Goal: Information Seeking & Learning: Learn about a topic

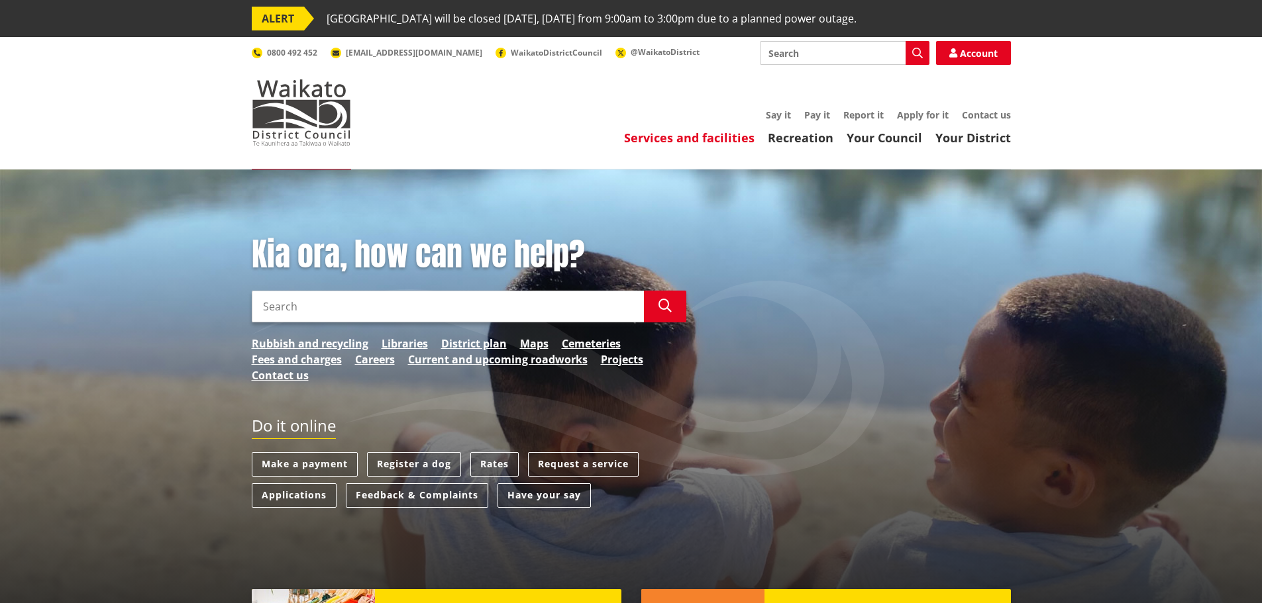
click at [696, 140] on link "Services and facilities" at bounding box center [689, 138] width 130 height 16
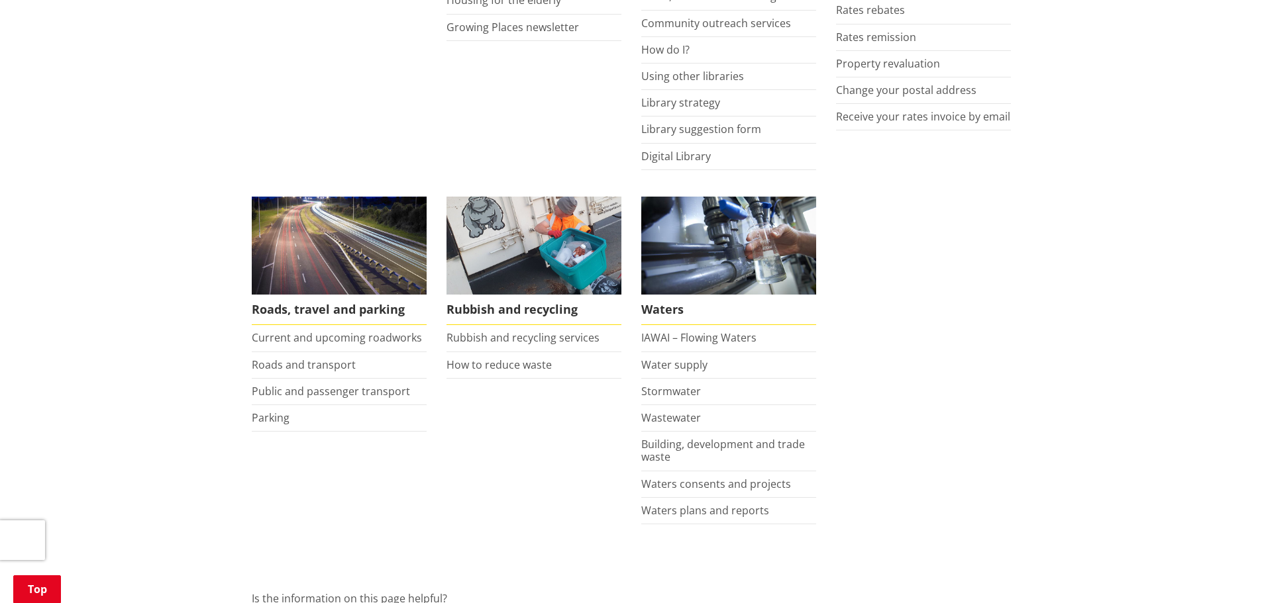
scroll to position [861, 0]
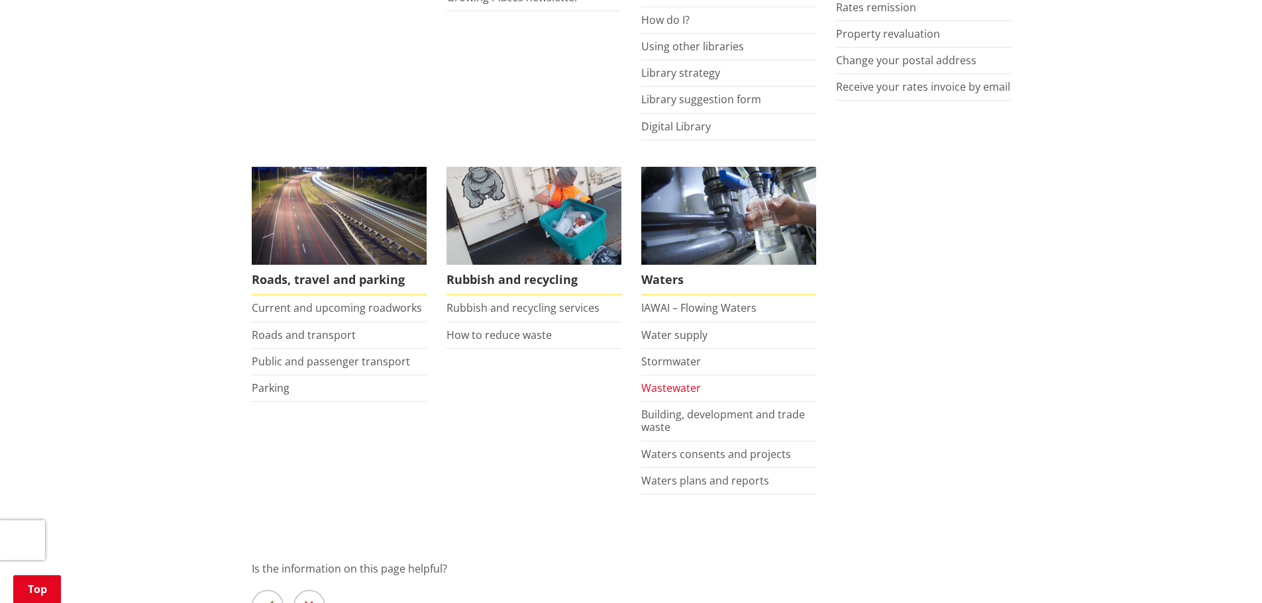
click at [684, 386] on link "Wastewater" at bounding box center [671, 388] width 60 height 15
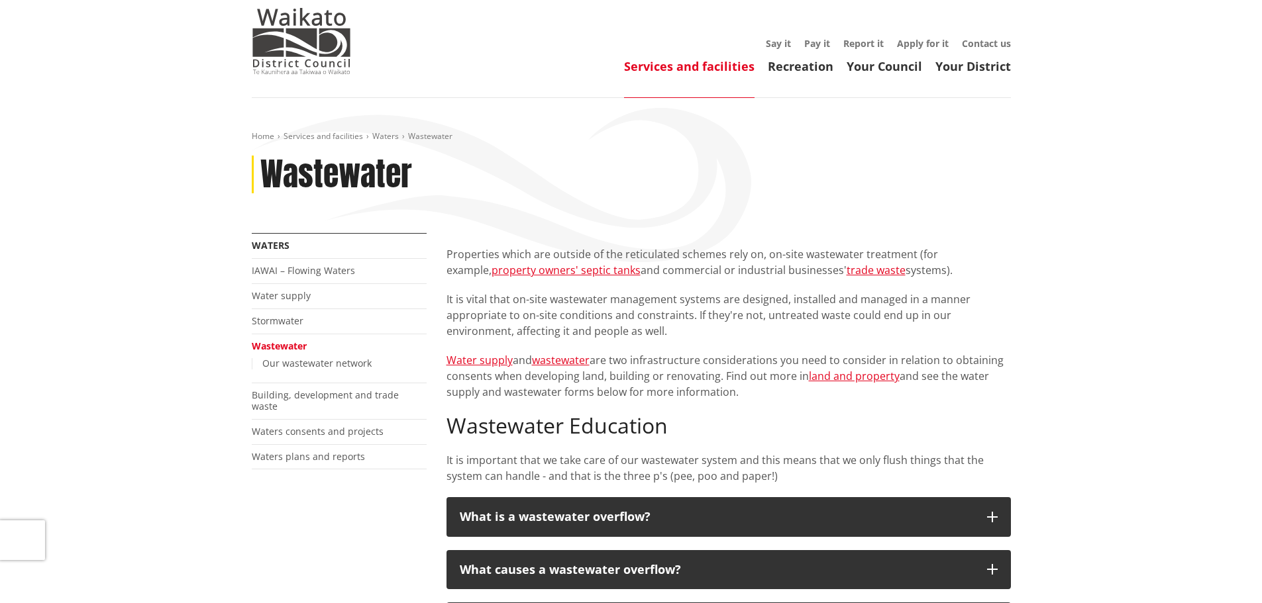
scroll to position [66, 0]
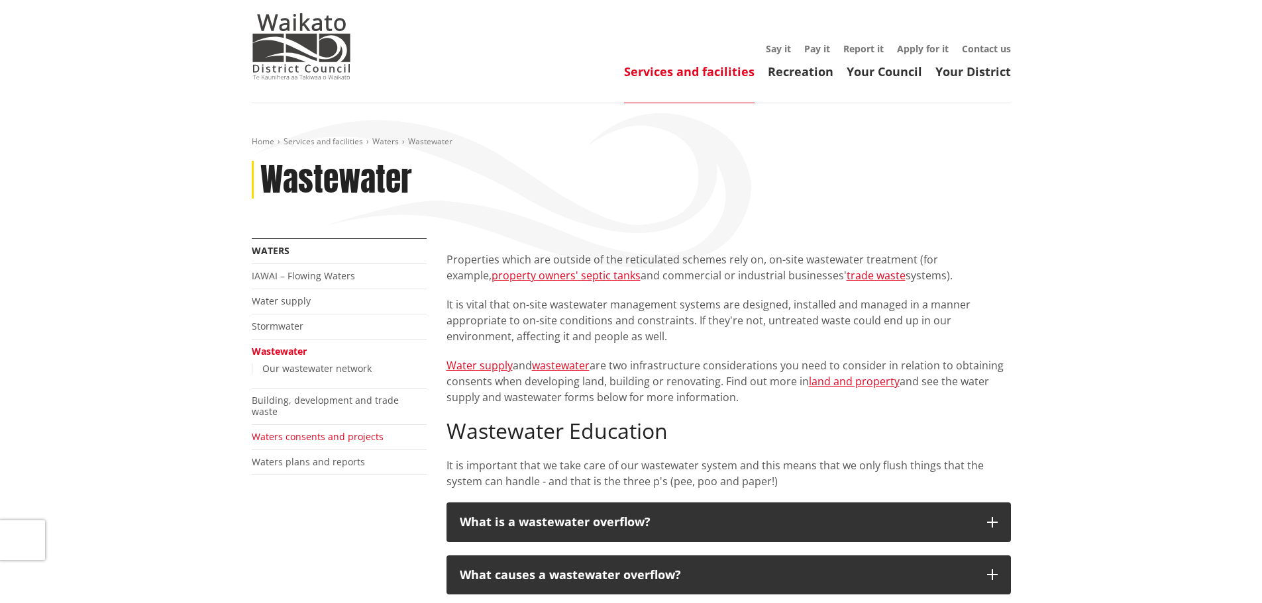
click at [311, 431] on link "Waters consents and projects" at bounding box center [318, 437] width 132 height 13
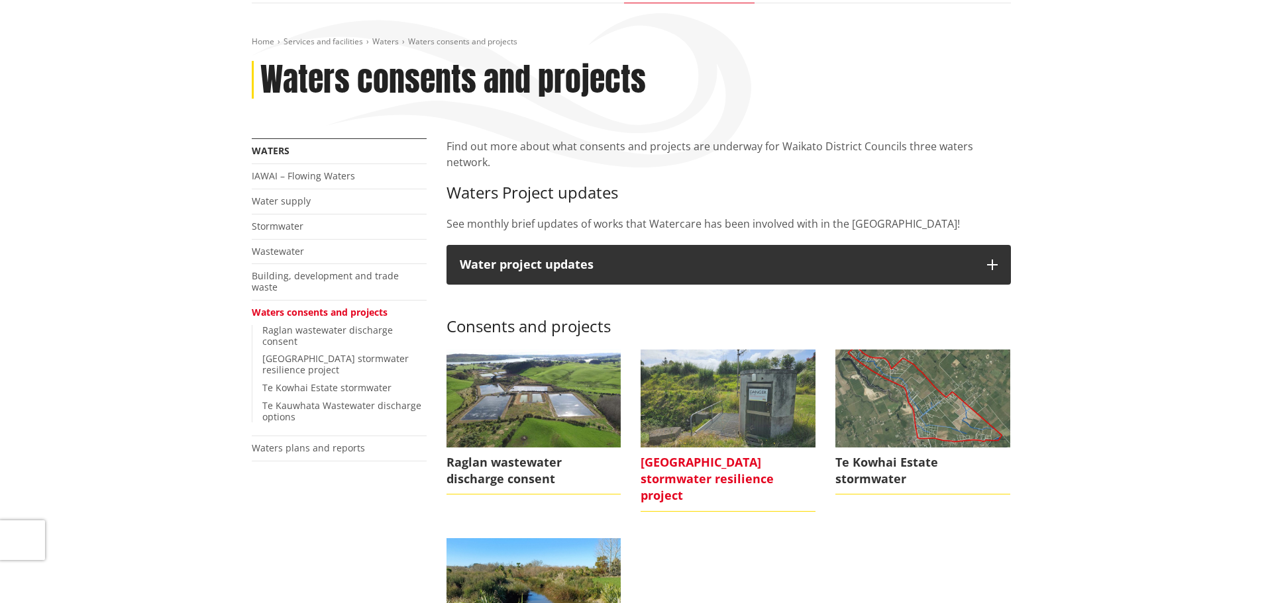
scroll to position [199, 0]
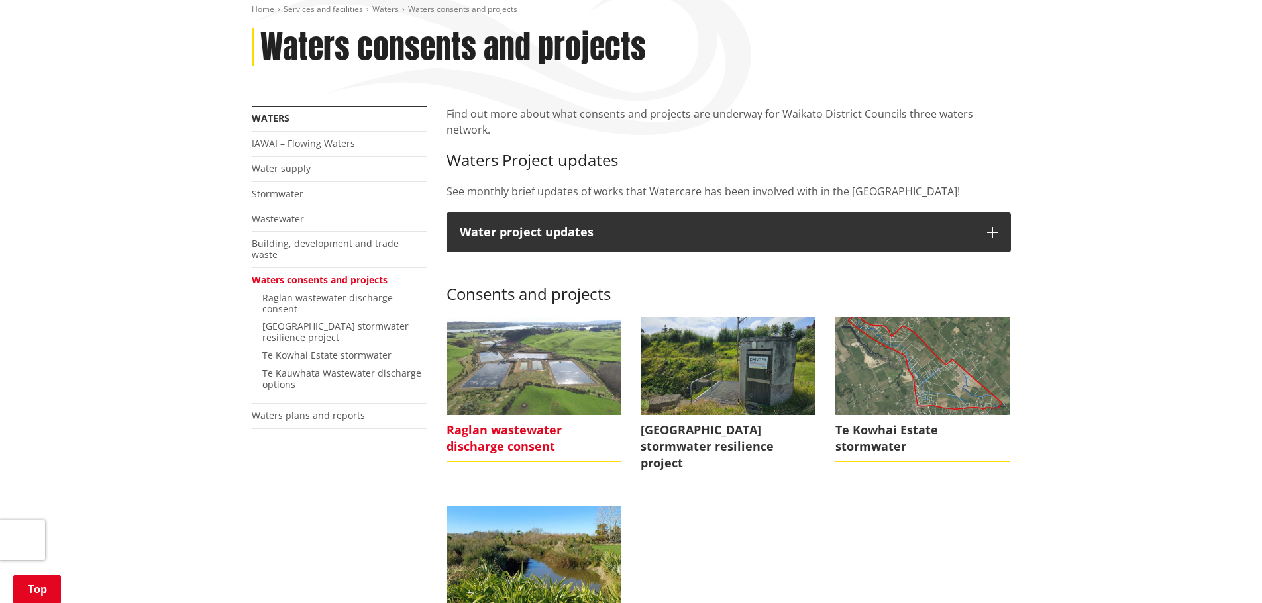
click at [512, 417] on span "Raglan wastewater discharge consent" at bounding box center [533, 438] width 175 height 47
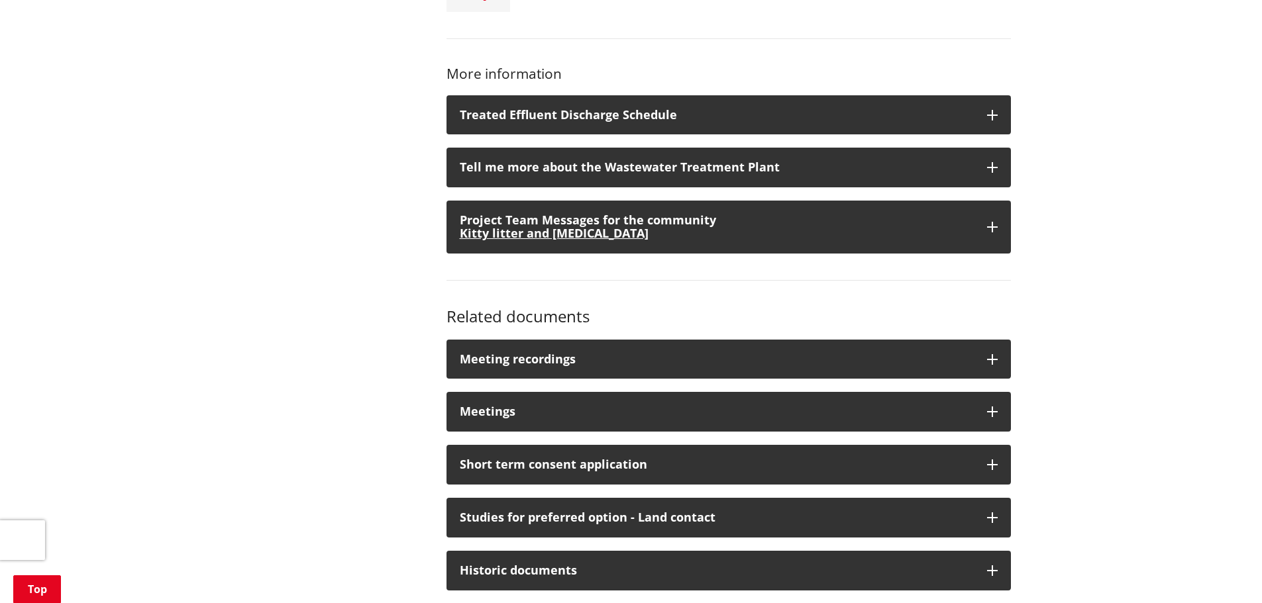
scroll to position [994, 0]
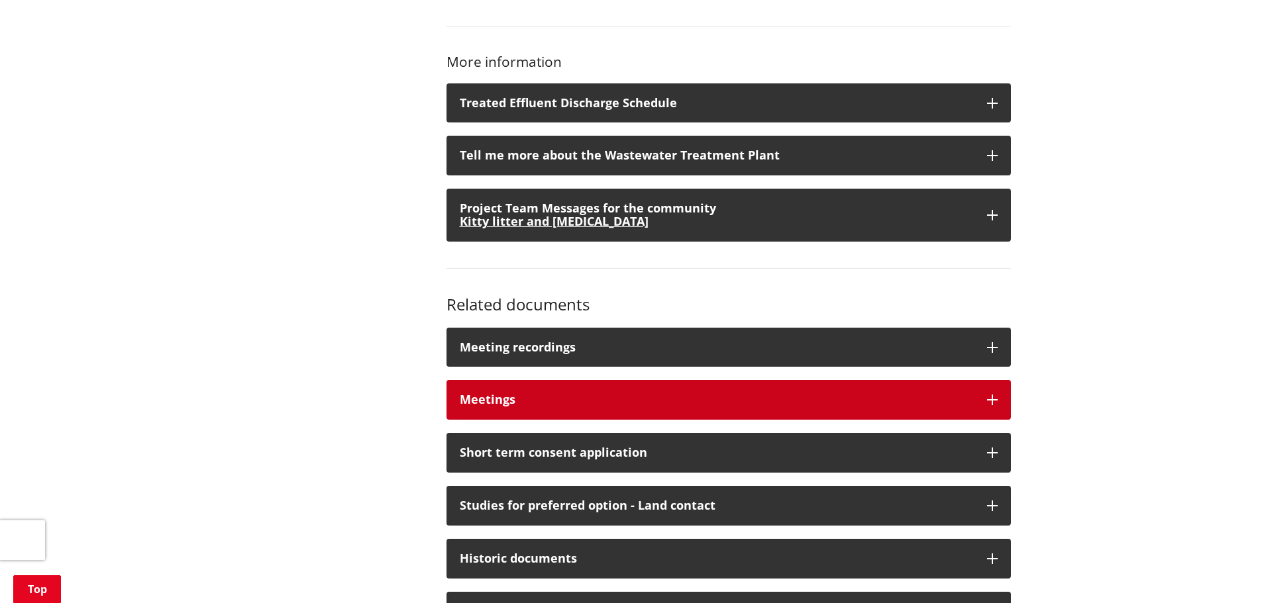
click at [988, 401] on icon "button" at bounding box center [992, 400] width 11 height 11
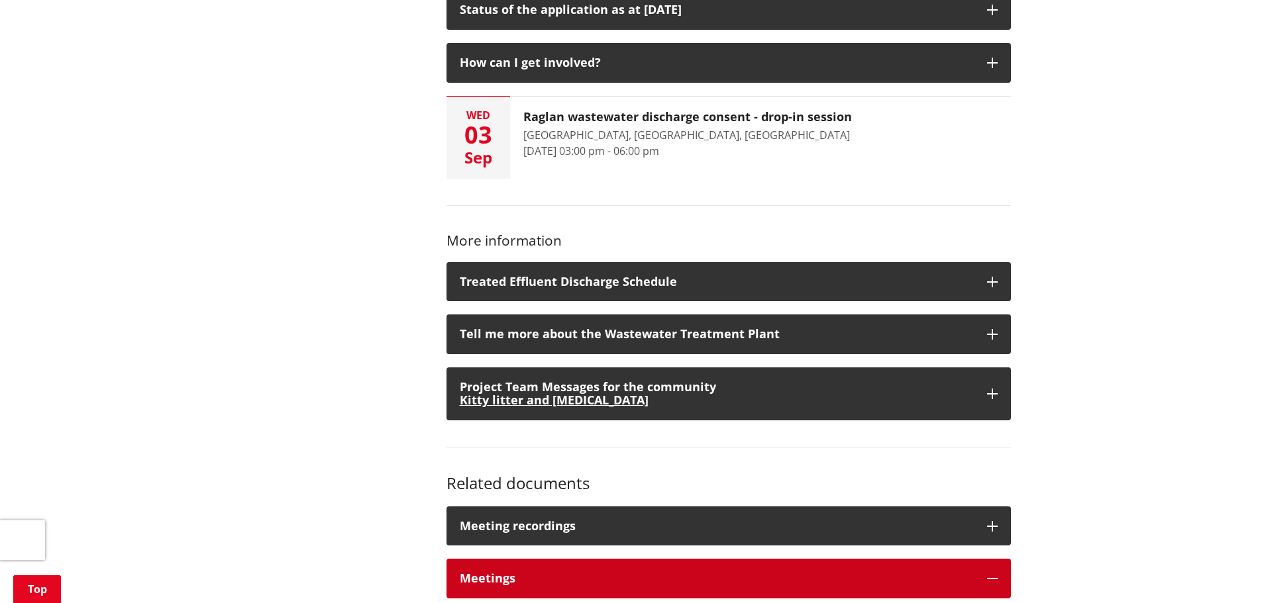
scroll to position [795, 0]
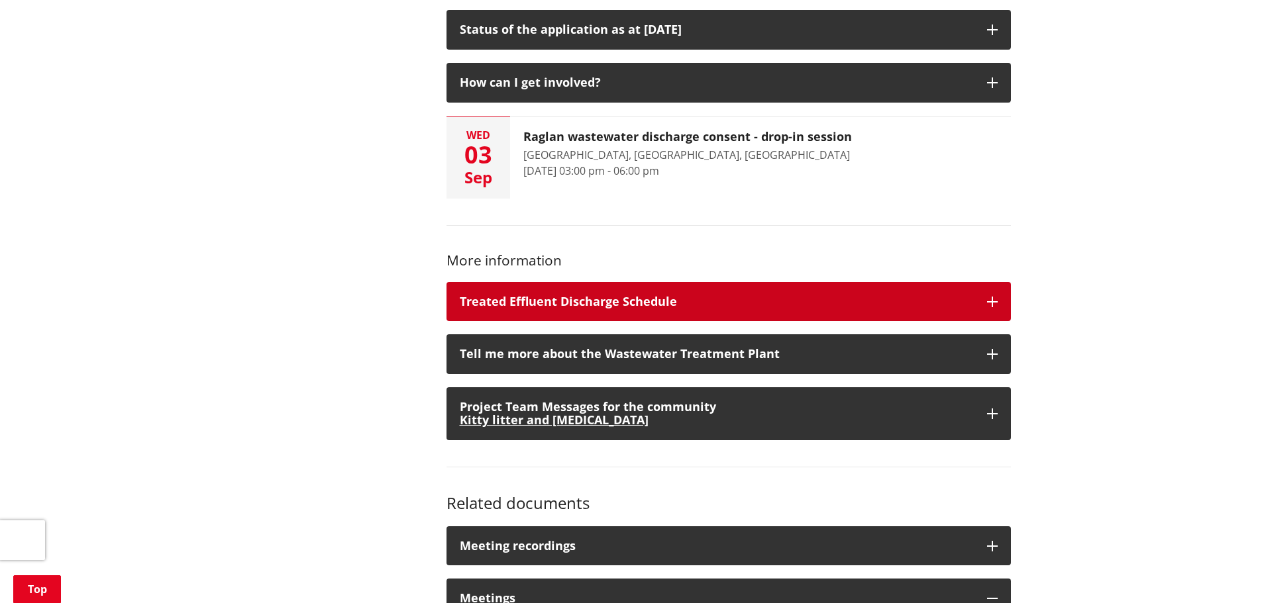
click at [992, 298] on icon "button" at bounding box center [992, 302] width 11 height 11
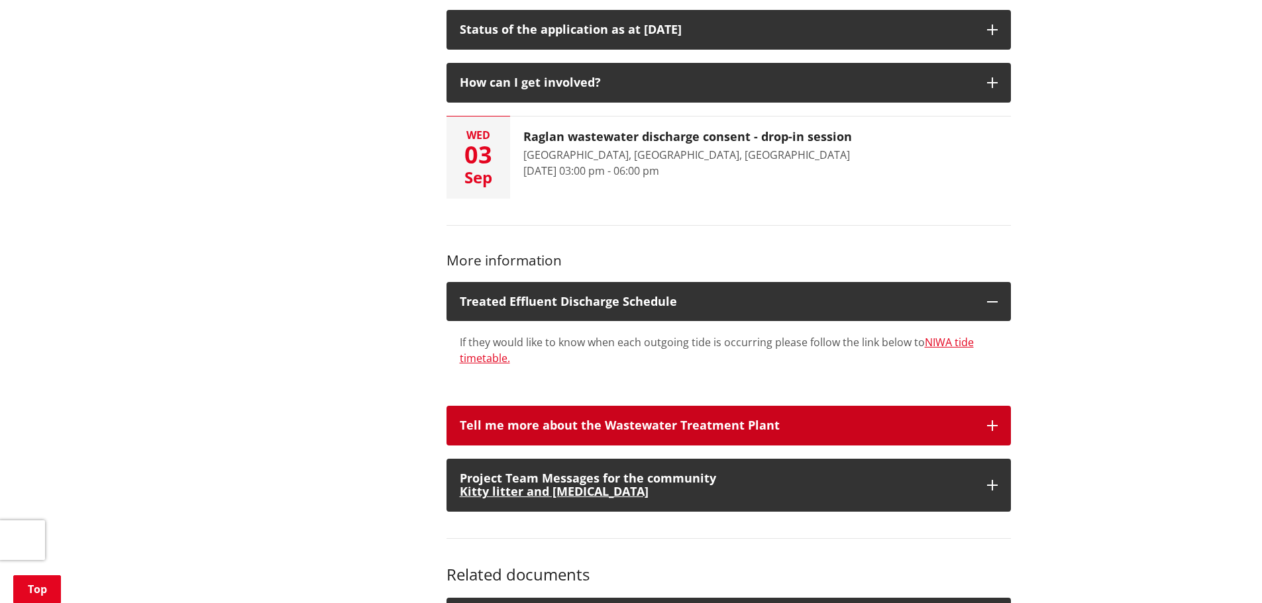
click at [990, 429] on icon "button" at bounding box center [992, 426] width 11 height 11
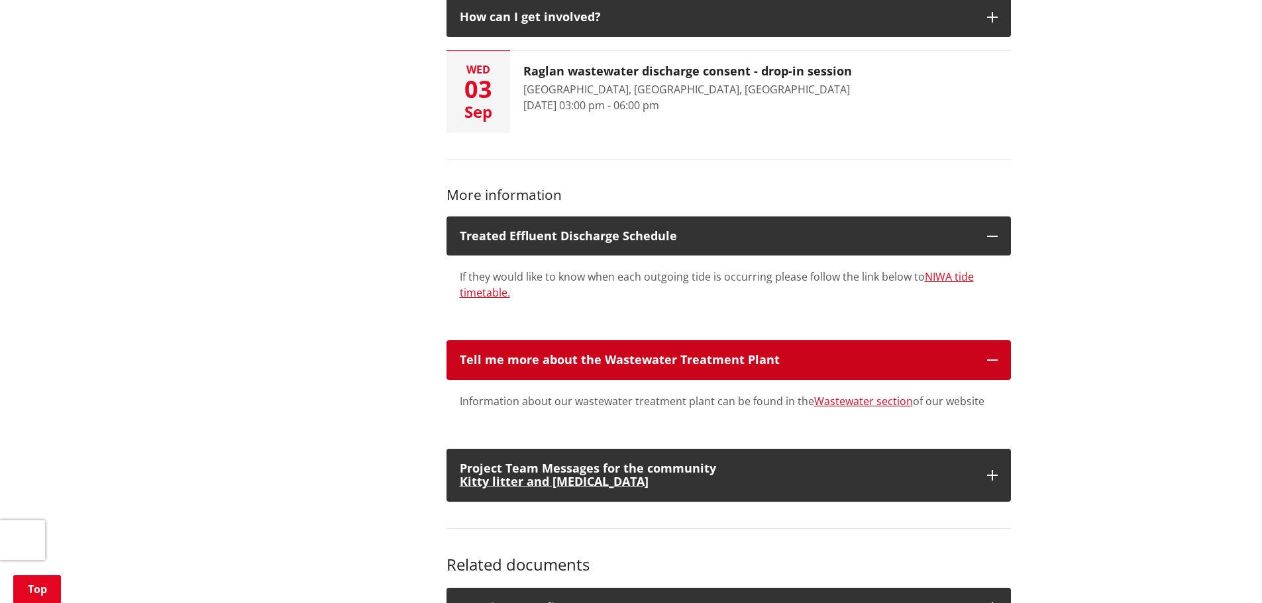
scroll to position [861, 0]
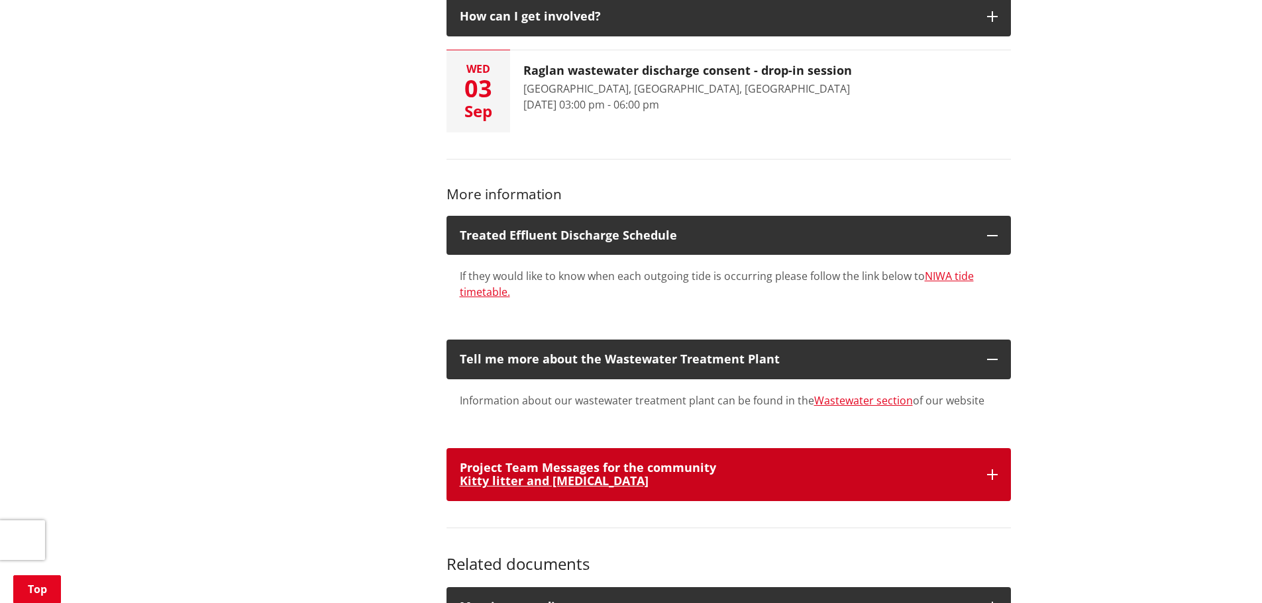
click at [990, 476] on icon "button" at bounding box center [992, 475] width 11 height 11
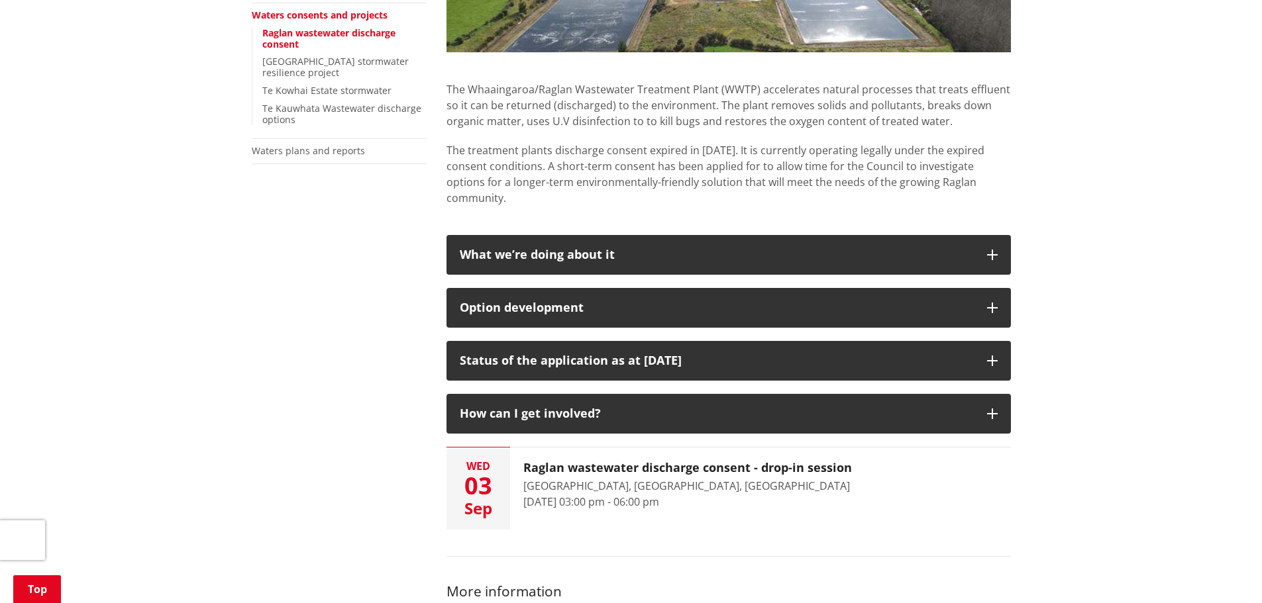
scroll to position [397, 0]
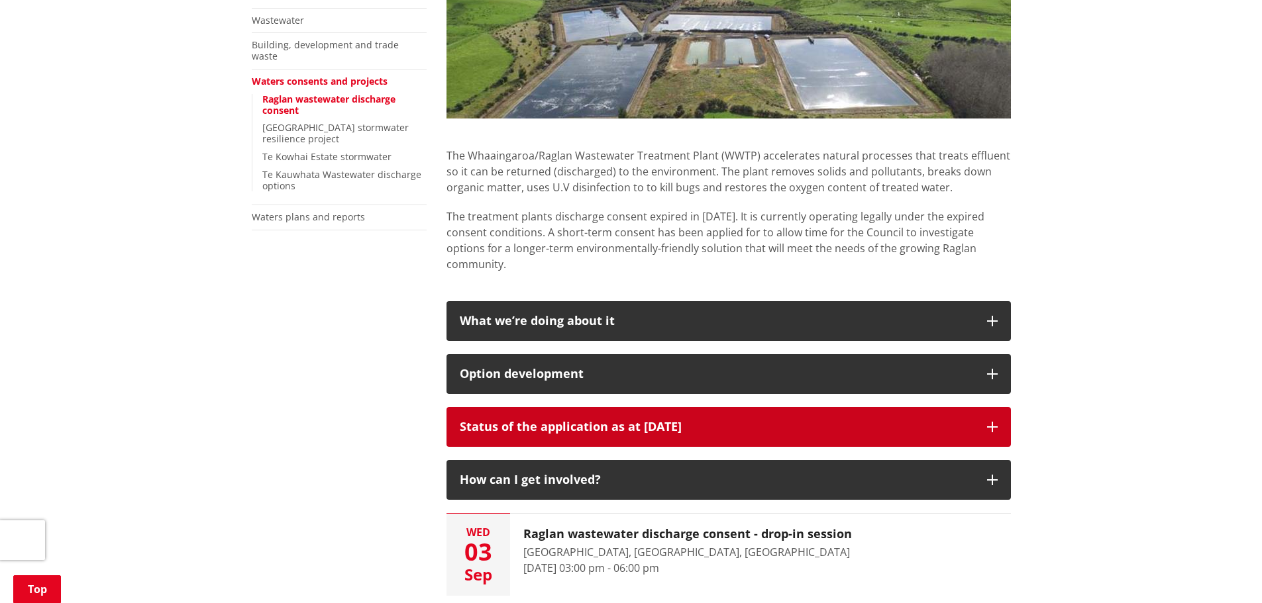
click at [994, 427] on icon "button" at bounding box center [992, 427] width 11 height 11
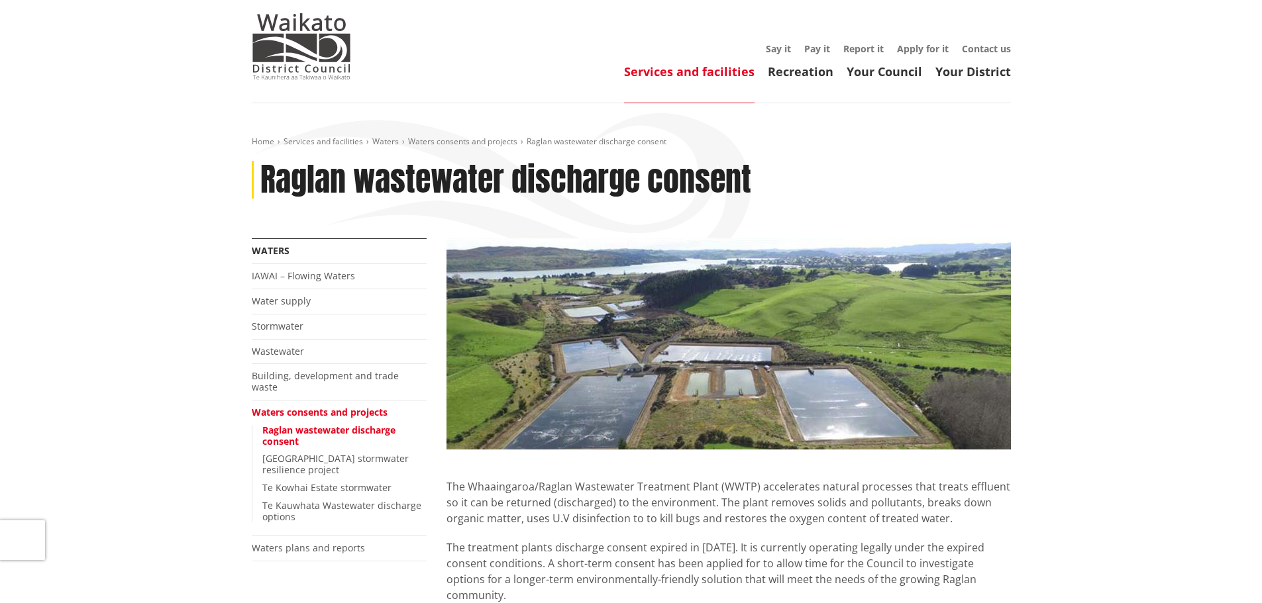
scroll to position [0, 0]
